Goal: Task Accomplishment & Management: Use online tool/utility

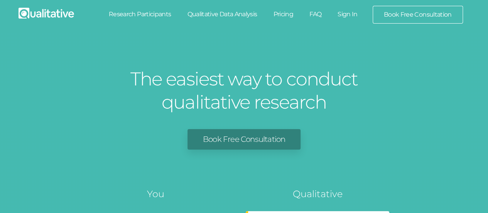
drag, startPoint x: 0, startPoint y: 0, endPoint x: 349, endPoint y: 14, distance: 349.1
click at [349, 14] on link "Sign In" at bounding box center [348, 14] width 36 height 17
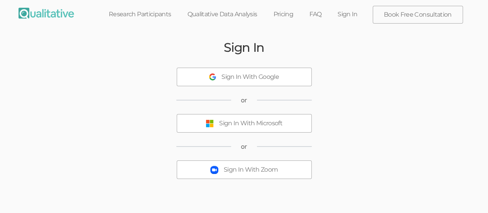
click at [248, 123] on div "Sign In With Microsoft" at bounding box center [250, 123] width 63 height 9
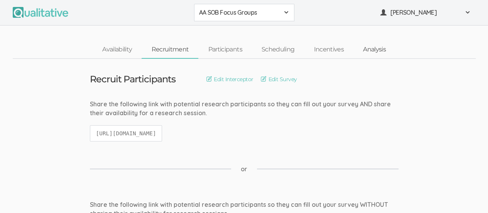
click at [373, 49] on link "Analysis" at bounding box center [374, 49] width 42 height 17
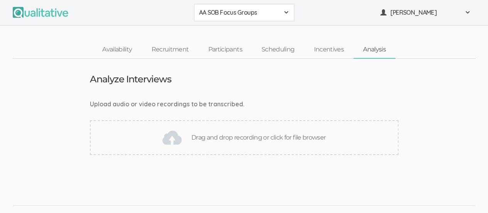
click at [238, 137] on div "Drag and drop recording or click for file browser" at bounding box center [244, 137] width 309 height 35
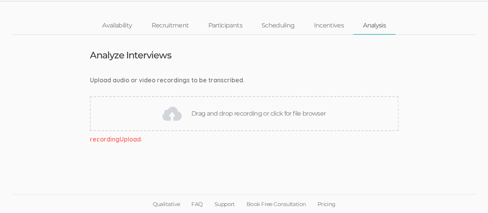
click at [123, 140] on div "recordingUpload." at bounding box center [244, 139] width 309 height 9
click at [128, 141] on div "recordingUpload." at bounding box center [244, 139] width 309 height 9
click at [103, 139] on div "recordingUpload." at bounding box center [244, 139] width 309 height 9
click at [135, 139] on div "recordingUpload." at bounding box center [244, 139] width 309 height 9
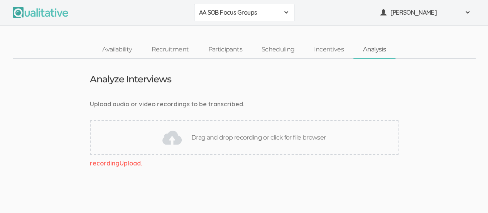
click at [287, 14] on span at bounding box center [286, 12] width 6 height 6
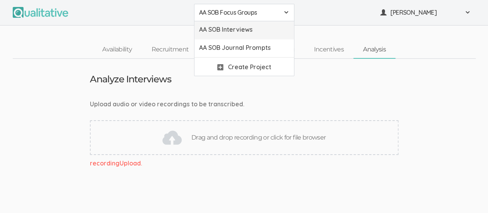
click at [256, 31] on span "AA SOB Interviews" at bounding box center [244, 29] width 90 height 9
